Goal: Navigation & Orientation: Go to known website

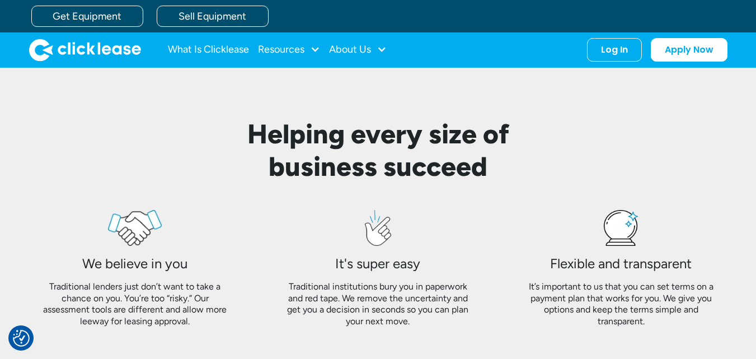
scroll to position [826, 0]
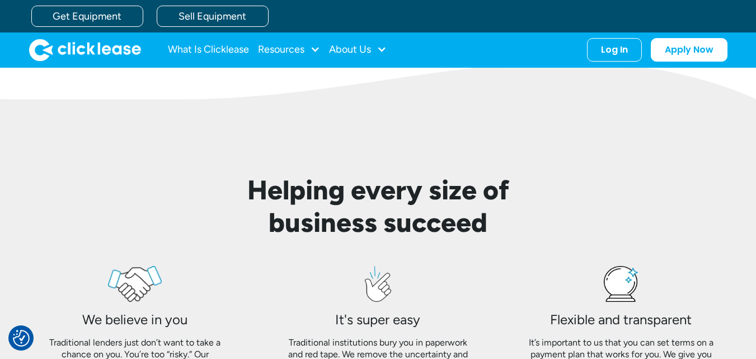
click at [226, 153] on div "Helping every size of business succeed We believe in you Traditional lenders ju…" at bounding box center [378, 301] width 712 height 344
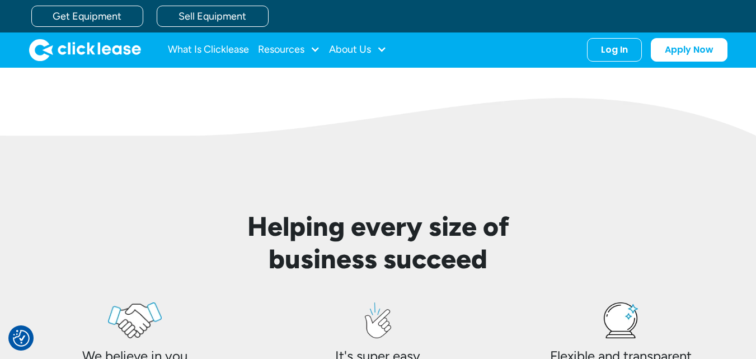
scroll to position [770, 0]
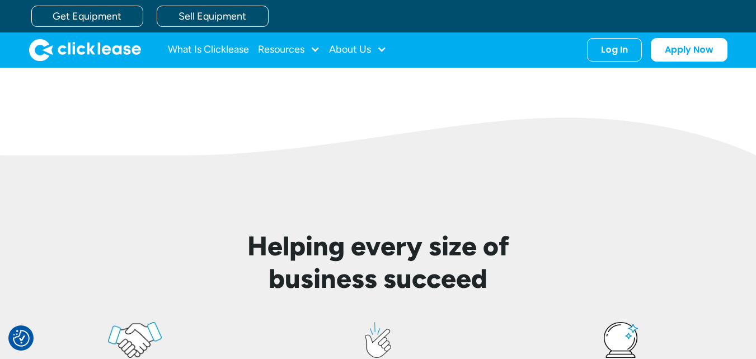
click at [227, 162] on img at bounding box center [378, 152] width 756 height 68
click at [226, 172] on img at bounding box center [378, 152] width 756 height 68
click at [226, 184] on img at bounding box center [378, 152] width 756 height 68
click at [225, 192] on div "Helping every size of business succeed We believe in you Traditional lenders ju…" at bounding box center [378, 357] width 712 height 344
click at [225, 202] on div "Helping every size of business succeed We believe in you Traditional lenders ju…" at bounding box center [378, 357] width 712 height 344
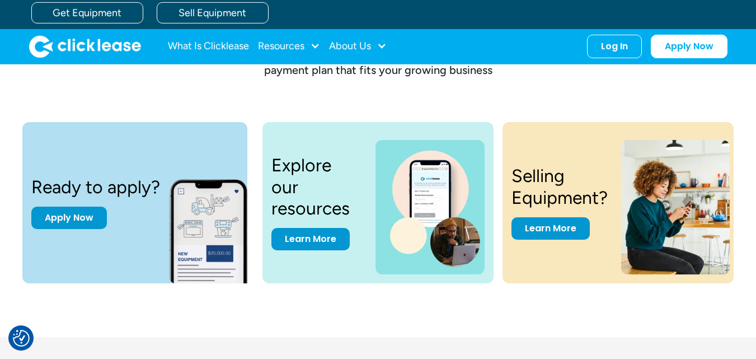
scroll to position [1386, 0]
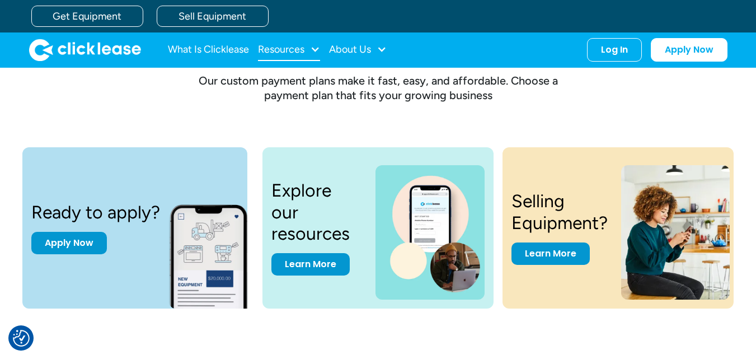
click at [320, 49] on div at bounding box center [315, 49] width 10 height 10
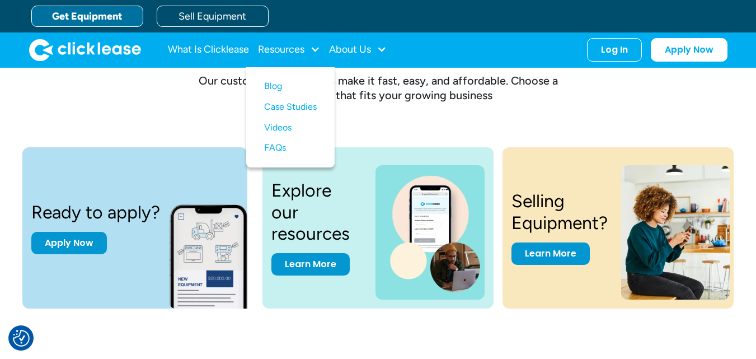
click at [76, 13] on link "Get Equipment" at bounding box center [87, 16] width 112 height 21
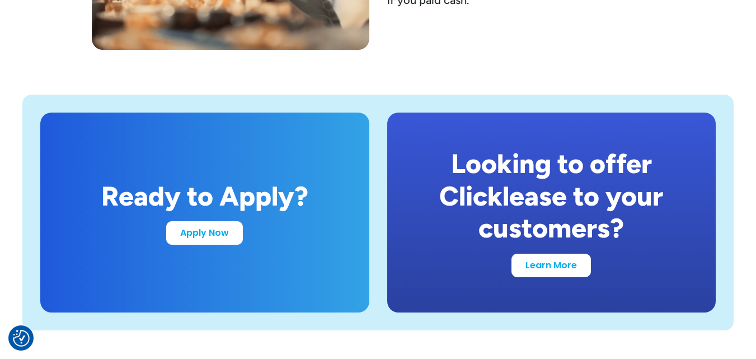
scroll to position [2184, 0]
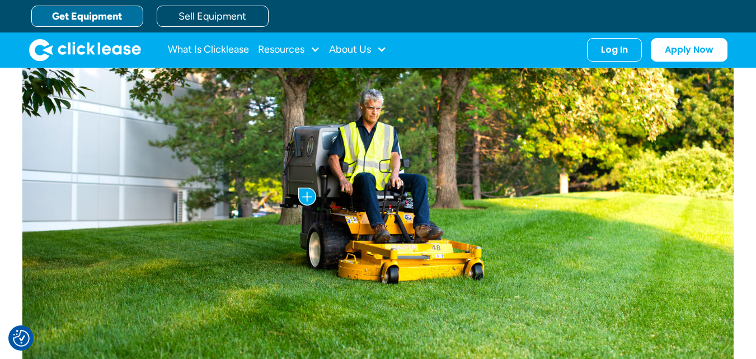
scroll to position [504, 0]
